Goal: Transaction & Acquisition: Purchase product/service

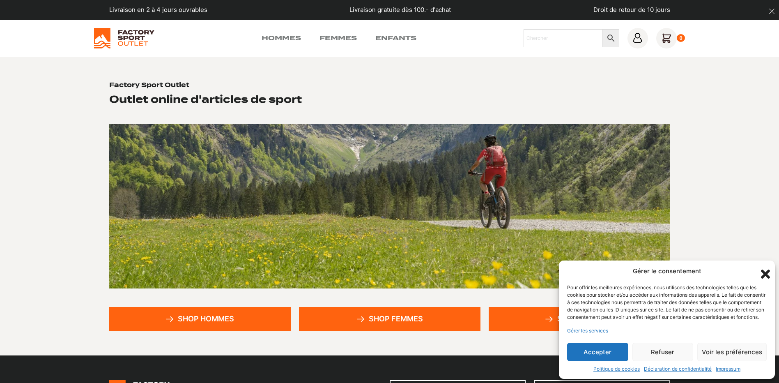
click at [595, 351] on button "Accepter" at bounding box center [597, 352] width 61 height 18
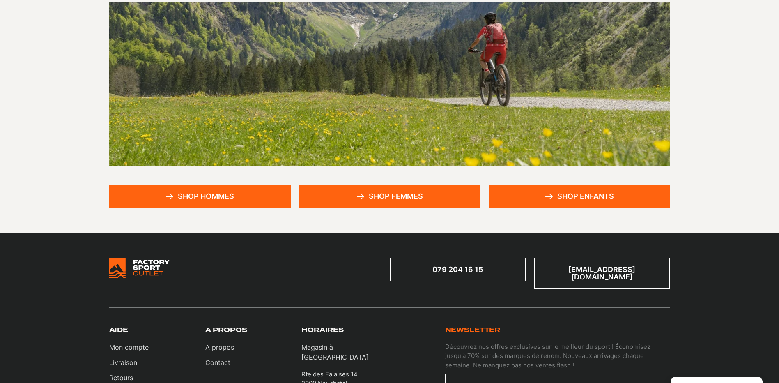
scroll to position [123, 0]
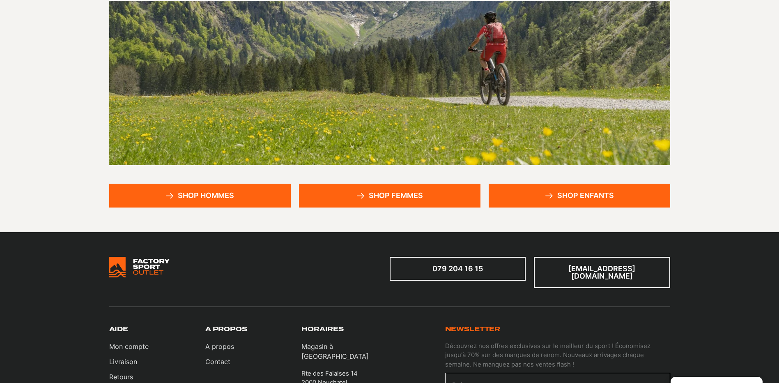
click at [221, 194] on link "Shop hommes" at bounding box center [200, 196] width 182 height 24
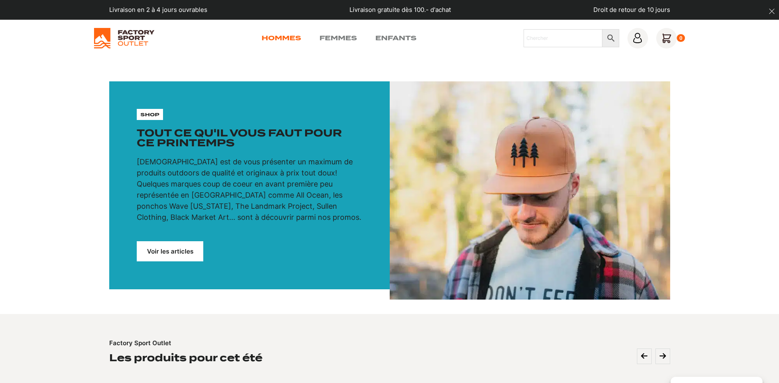
click at [278, 36] on link "Hommes" at bounding box center [281, 38] width 39 height 10
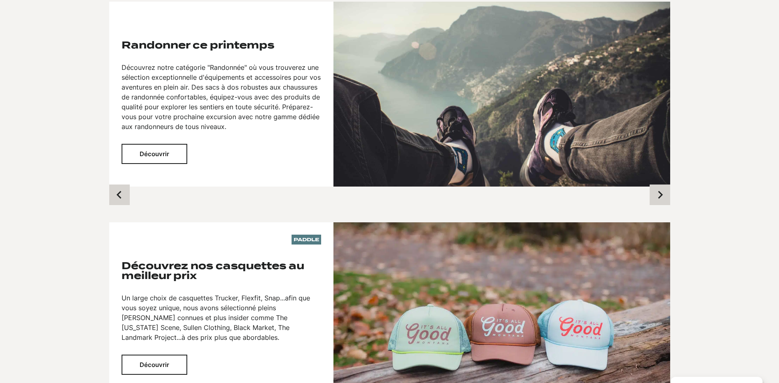
scroll to position [575, 0]
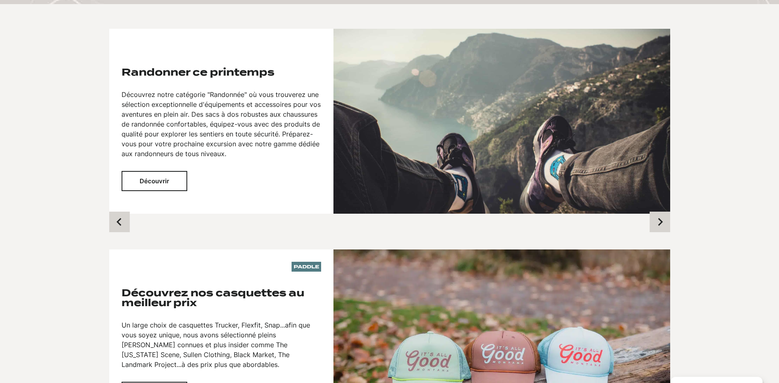
click at [170, 178] on button "Découvrir" at bounding box center [155, 181] width 66 height 20
click at [152, 176] on button "Découvrir" at bounding box center [155, 181] width 66 height 20
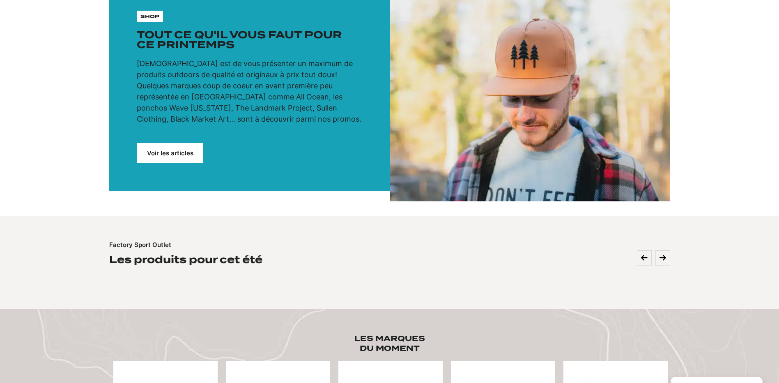
scroll to position [0, 0]
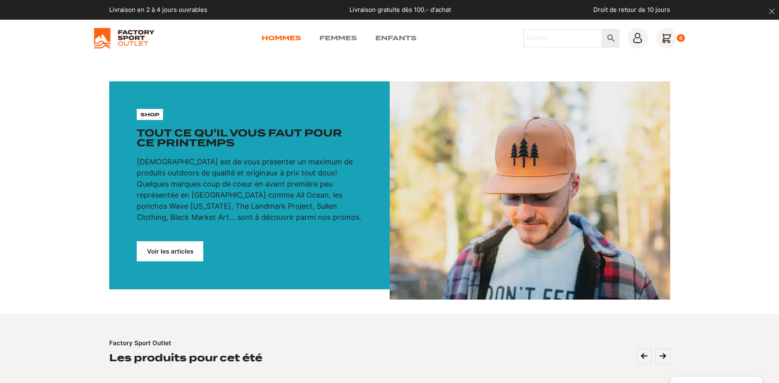
click at [281, 34] on link "Hommes" at bounding box center [281, 38] width 39 height 10
click at [187, 252] on link "Voir les articles" at bounding box center [170, 251] width 67 height 20
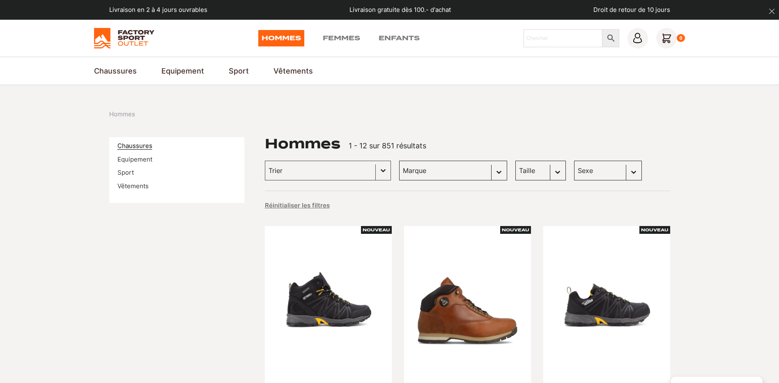
click at [138, 146] on link "Chaussures" at bounding box center [135, 146] width 35 height 8
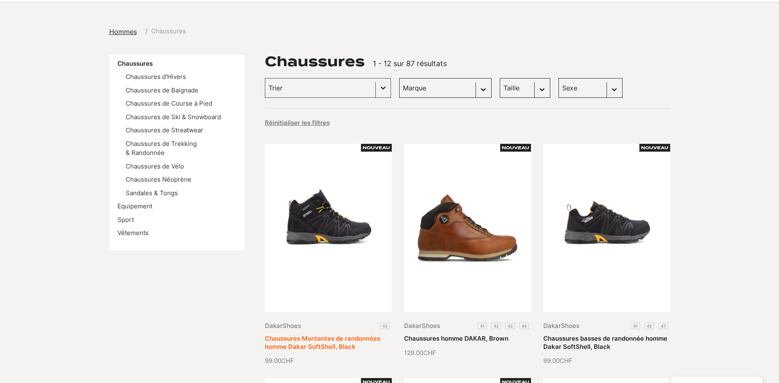
scroll to position [82, 0]
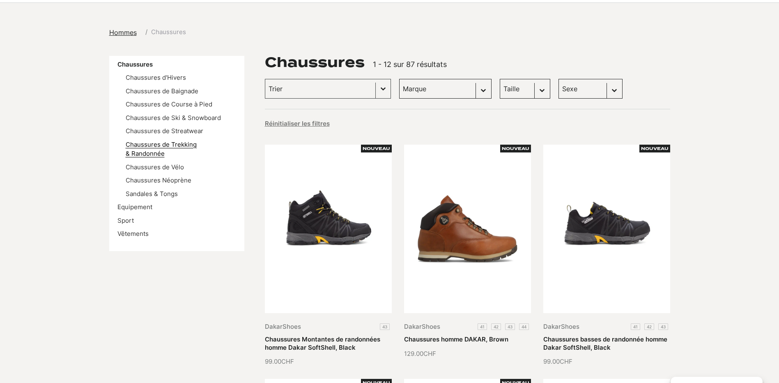
click at [197, 143] on link "Chaussures de Trekking & Randonnée" at bounding box center [161, 149] width 71 height 17
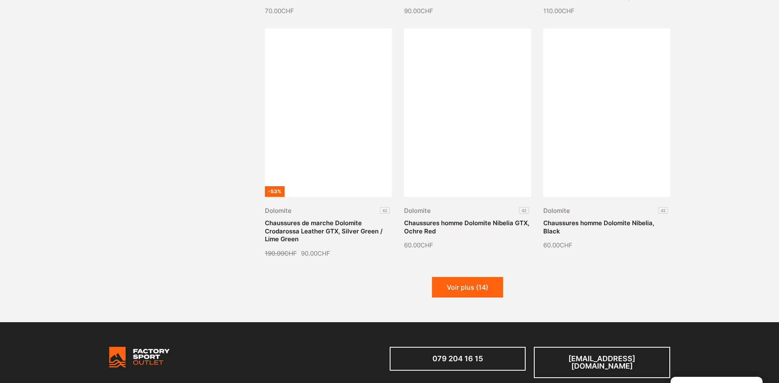
scroll to position [904, 0]
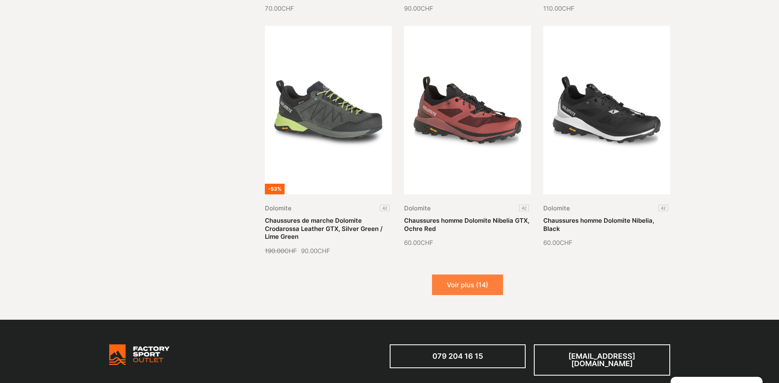
click at [460, 287] on button "Voir plus (14)" at bounding box center [467, 284] width 71 height 21
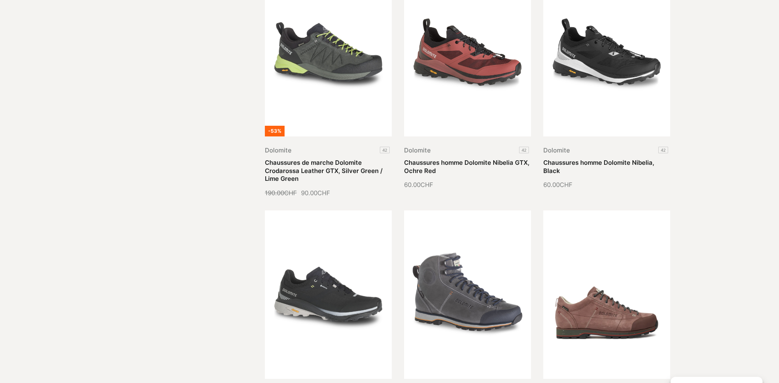
scroll to position [1109, 0]
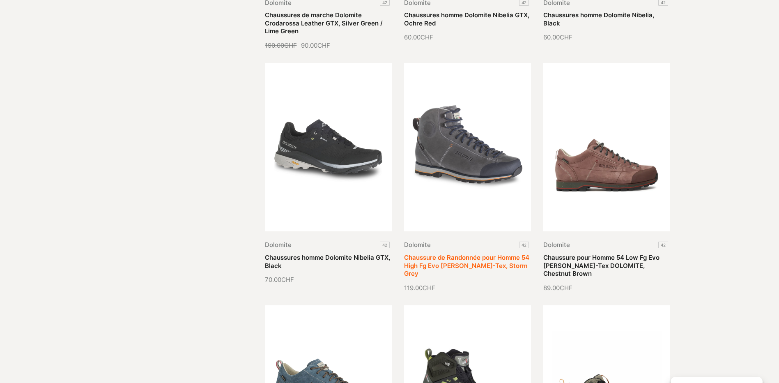
click at [478, 253] on link "Chaussure de Randonnée pour Homme 54 High Fg Evo [PERSON_NAME]-Tex, Storm Grey" at bounding box center [466, 265] width 125 height 24
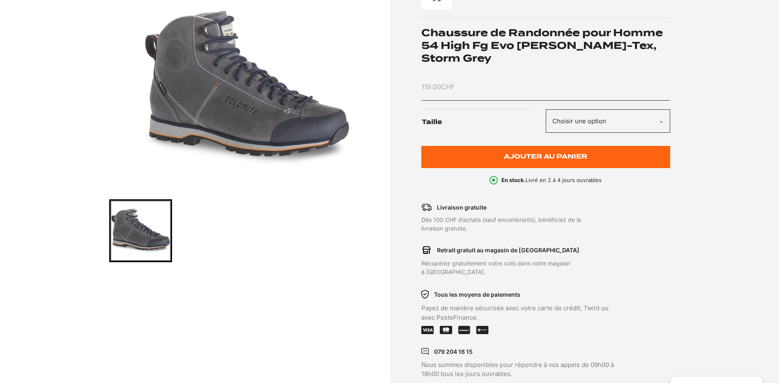
scroll to position [123, 0]
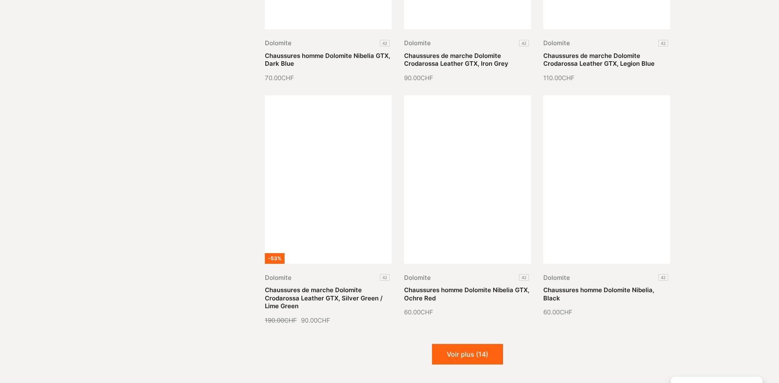
scroll to position [986, 0]
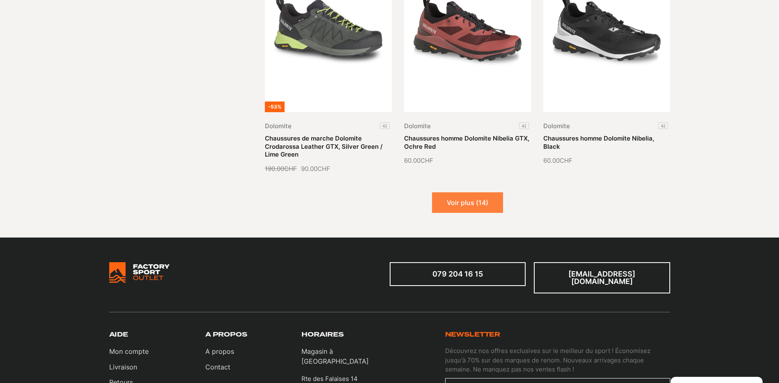
click at [469, 196] on button "Voir plus (14)" at bounding box center [467, 202] width 71 height 21
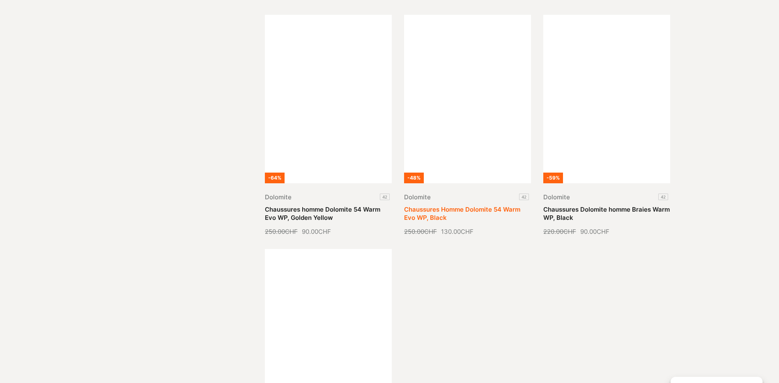
scroll to position [1643, 0]
